Goal: Find contact information: Find contact information

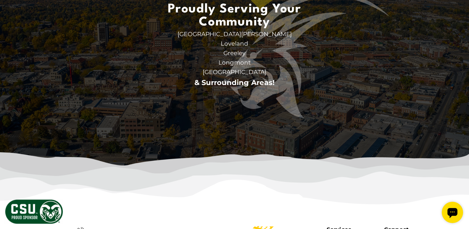
scroll to position [1874, 0]
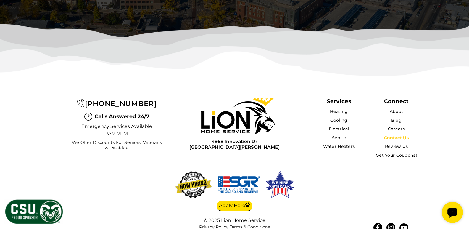
click at [397, 135] on link "Contact Us" at bounding box center [396, 137] width 25 height 5
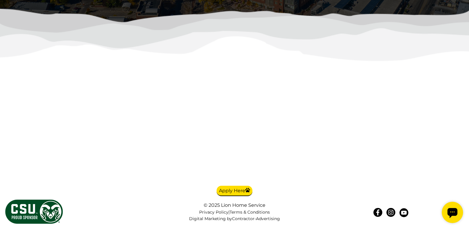
scroll to position [1503, 0]
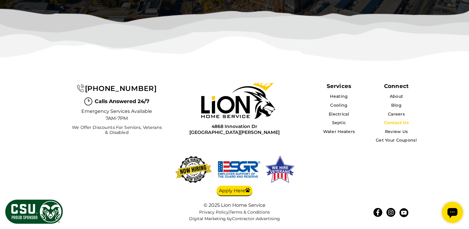
click at [400, 122] on link "Contact Us" at bounding box center [396, 122] width 25 height 5
click at [379, 215] on link at bounding box center [377, 212] width 9 height 9
